Goal: Task Accomplishment & Management: Use online tool/utility

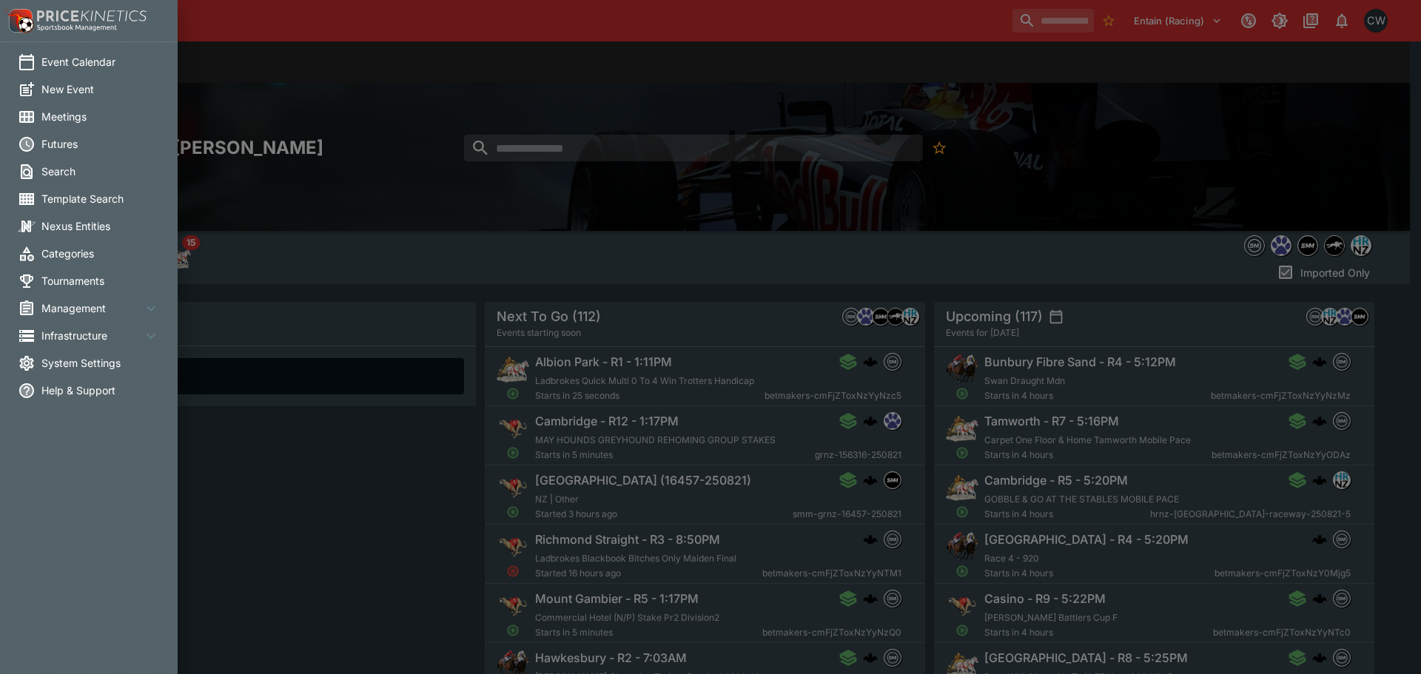
click at [77, 93] on span "New Event" at bounding box center [100, 89] width 118 height 16
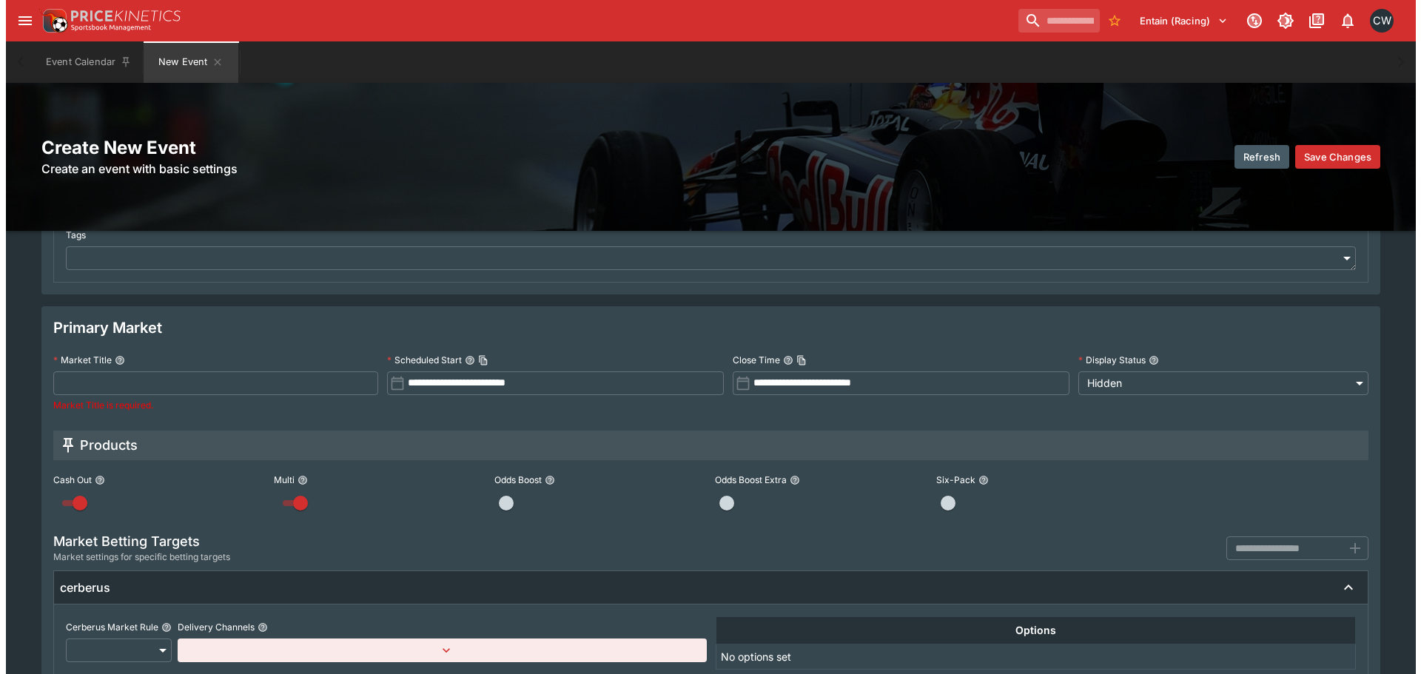
scroll to position [518, 0]
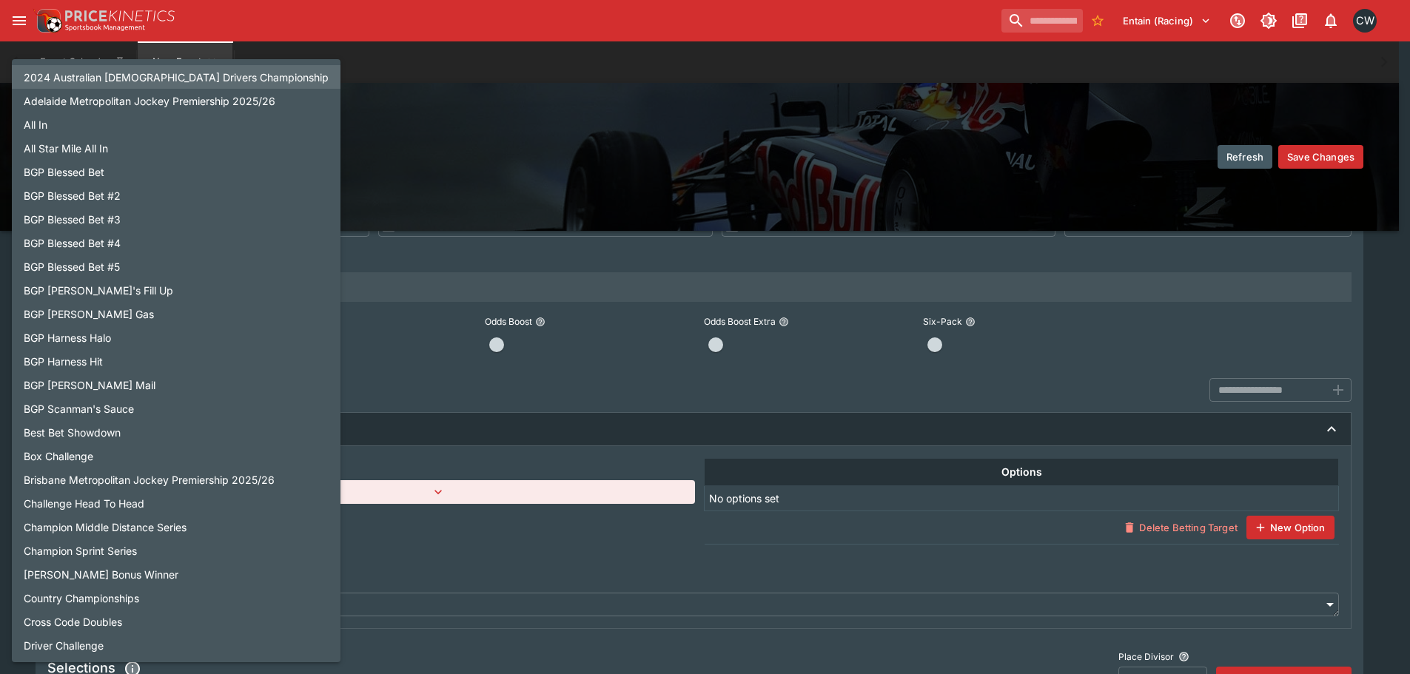
click at [118, 486] on body "**********" at bounding box center [705, 194] width 1410 height 1425
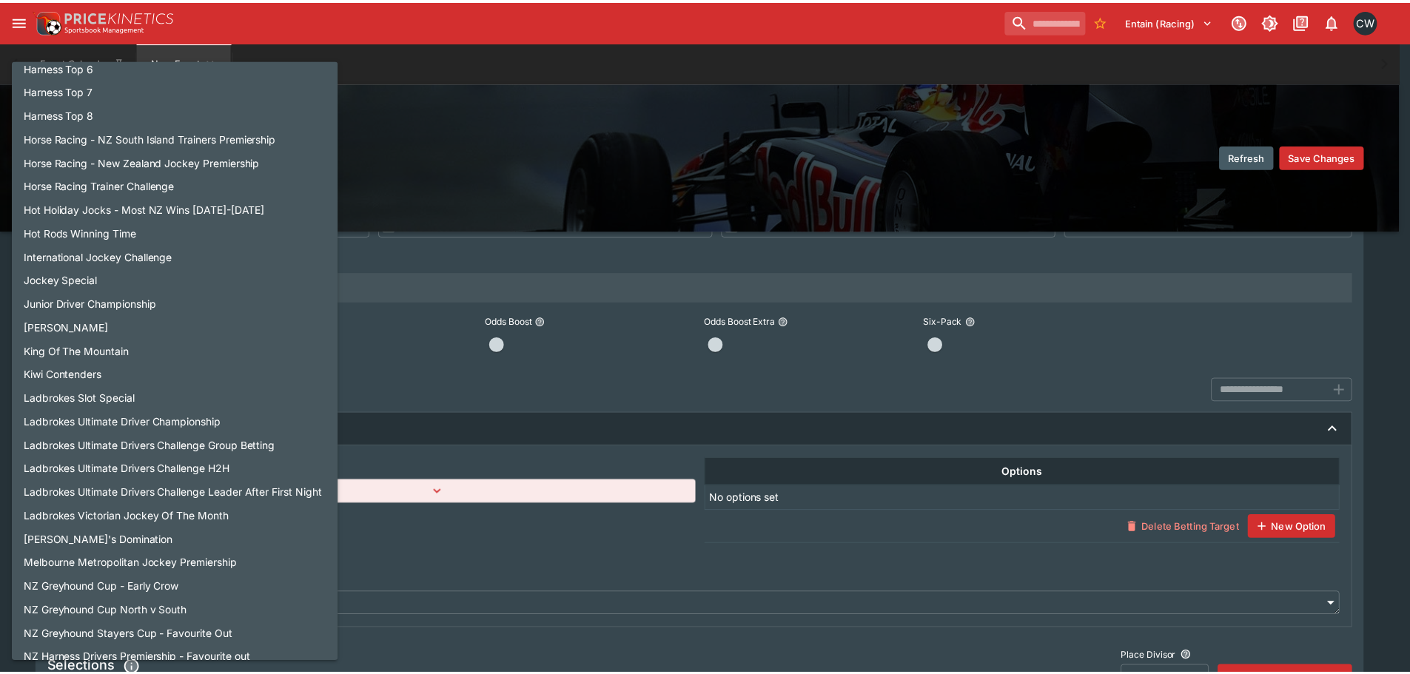
scroll to position [888, 0]
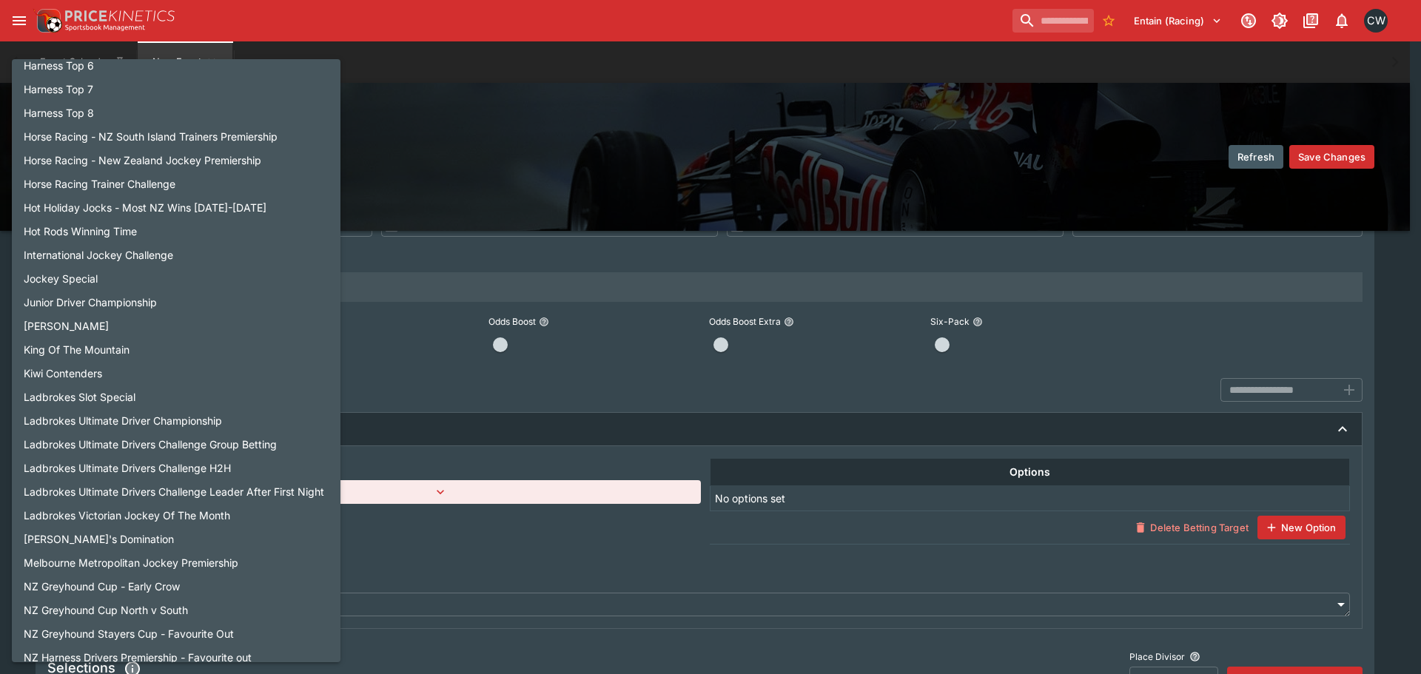
click at [568, 156] on div at bounding box center [710, 337] width 1421 height 674
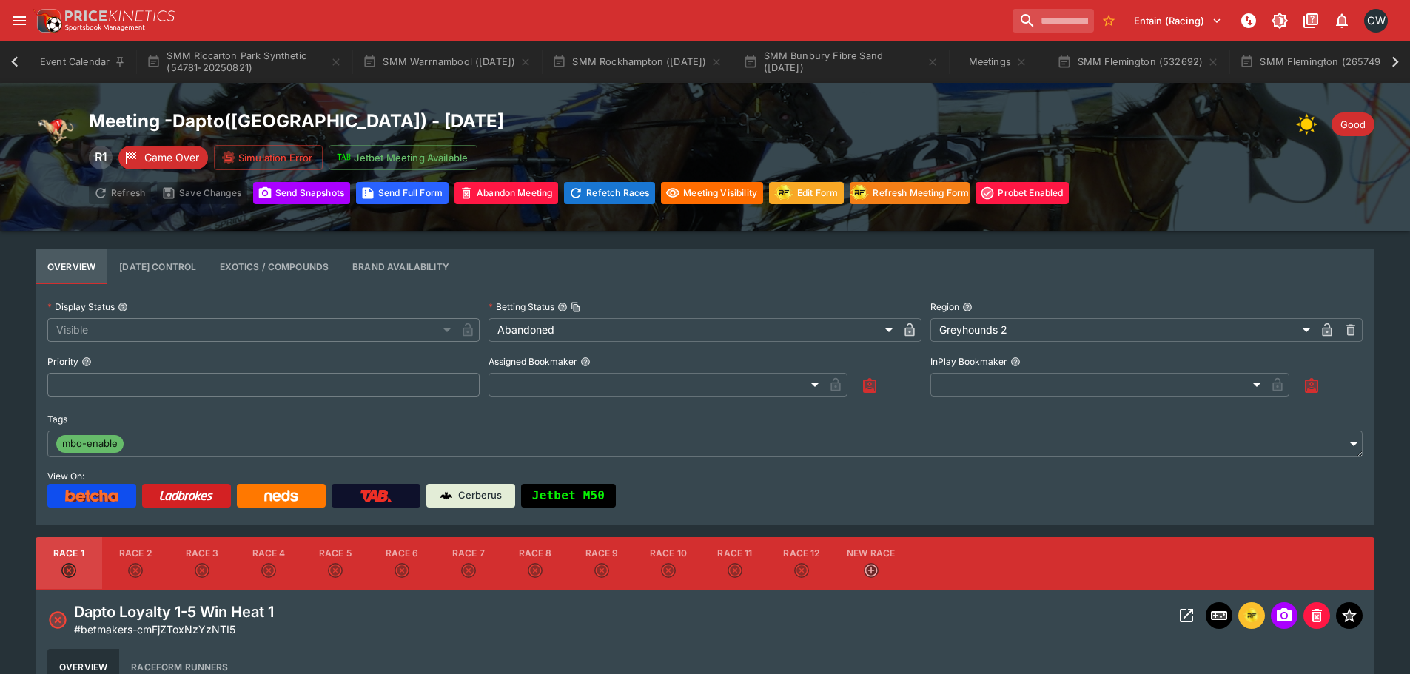
scroll to position [0, 793]
